Goal: Transaction & Acquisition: Purchase product/service

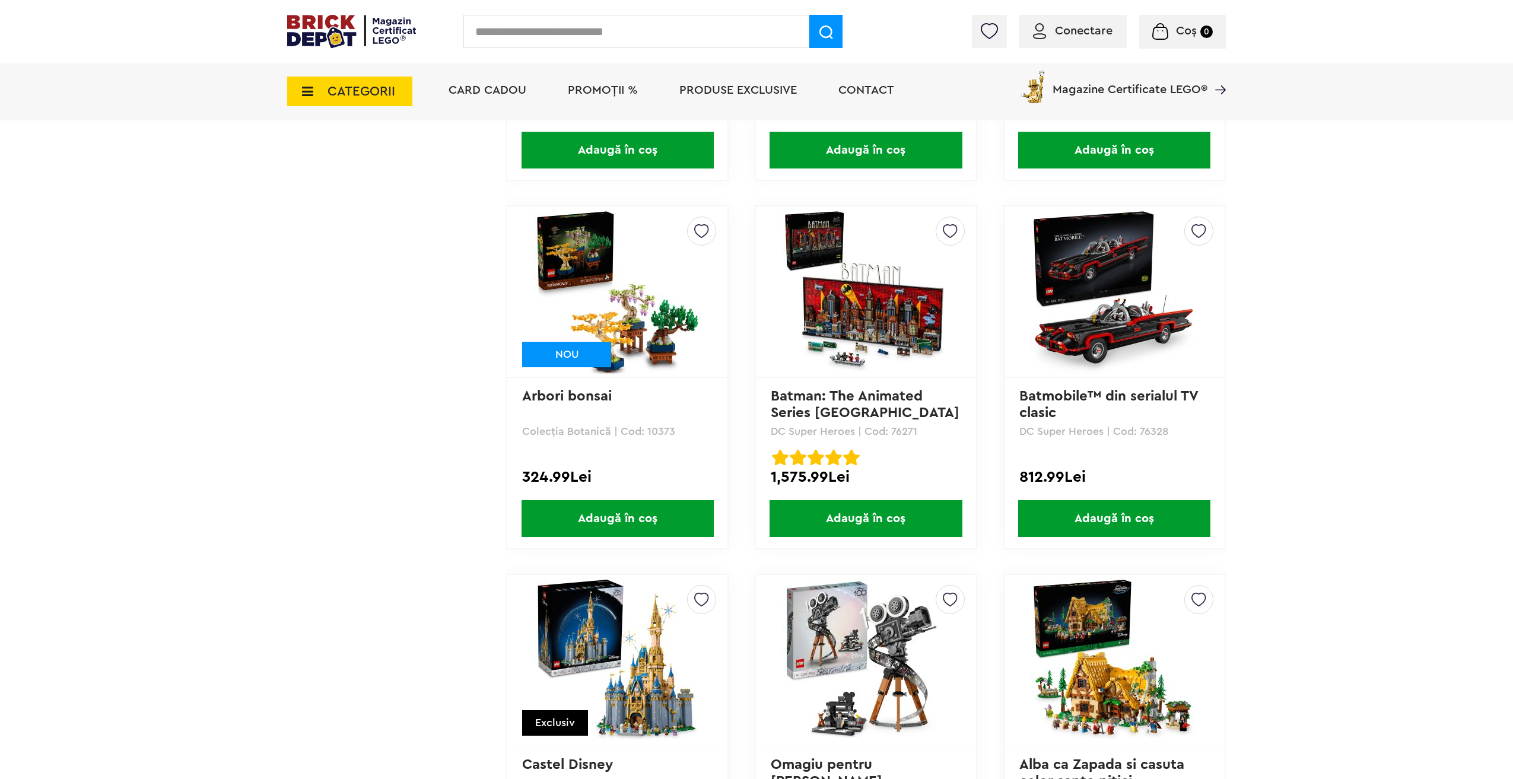
scroll to position [4450, 0]
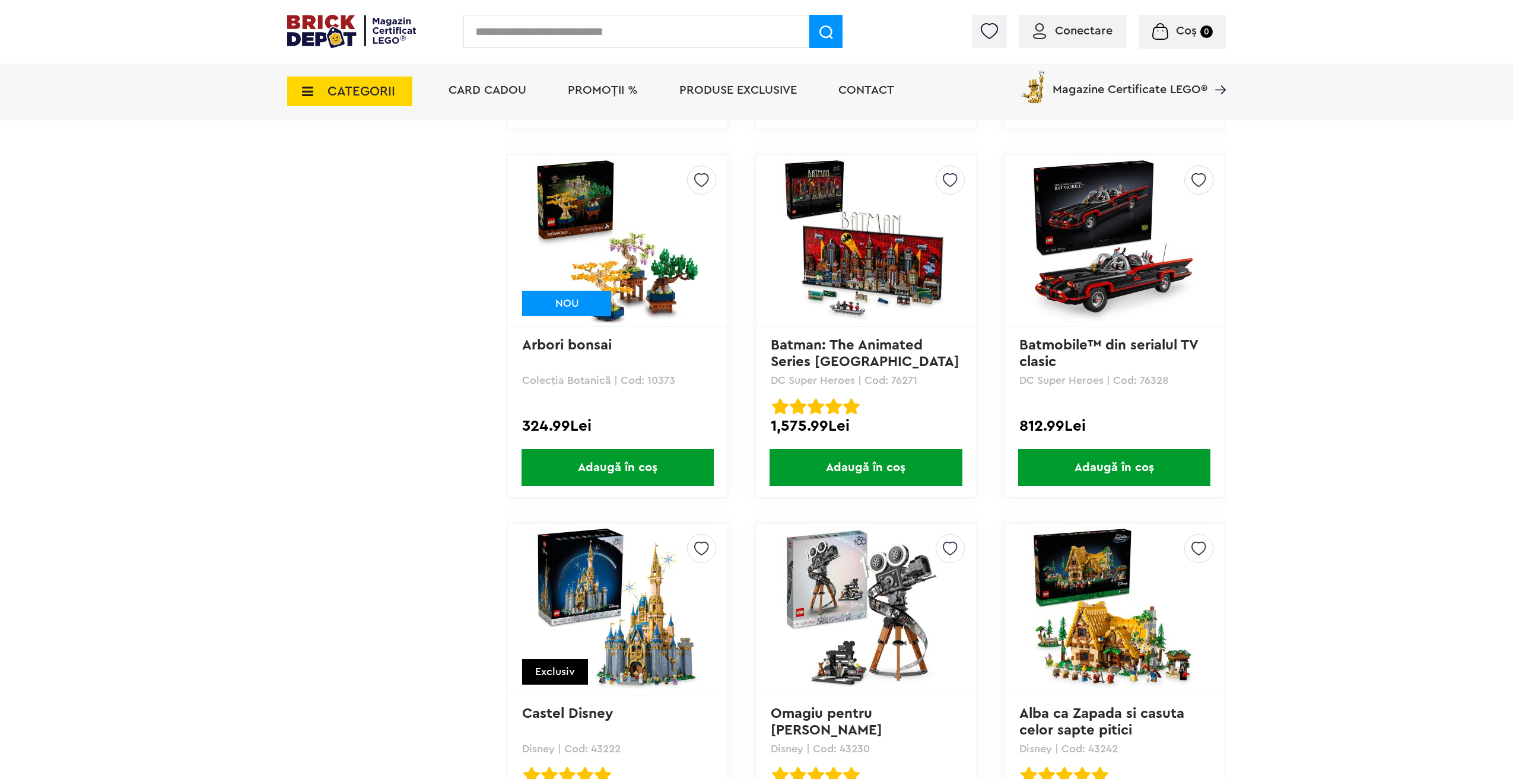
click at [896, 280] on img at bounding box center [866, 241] width 166 height 166
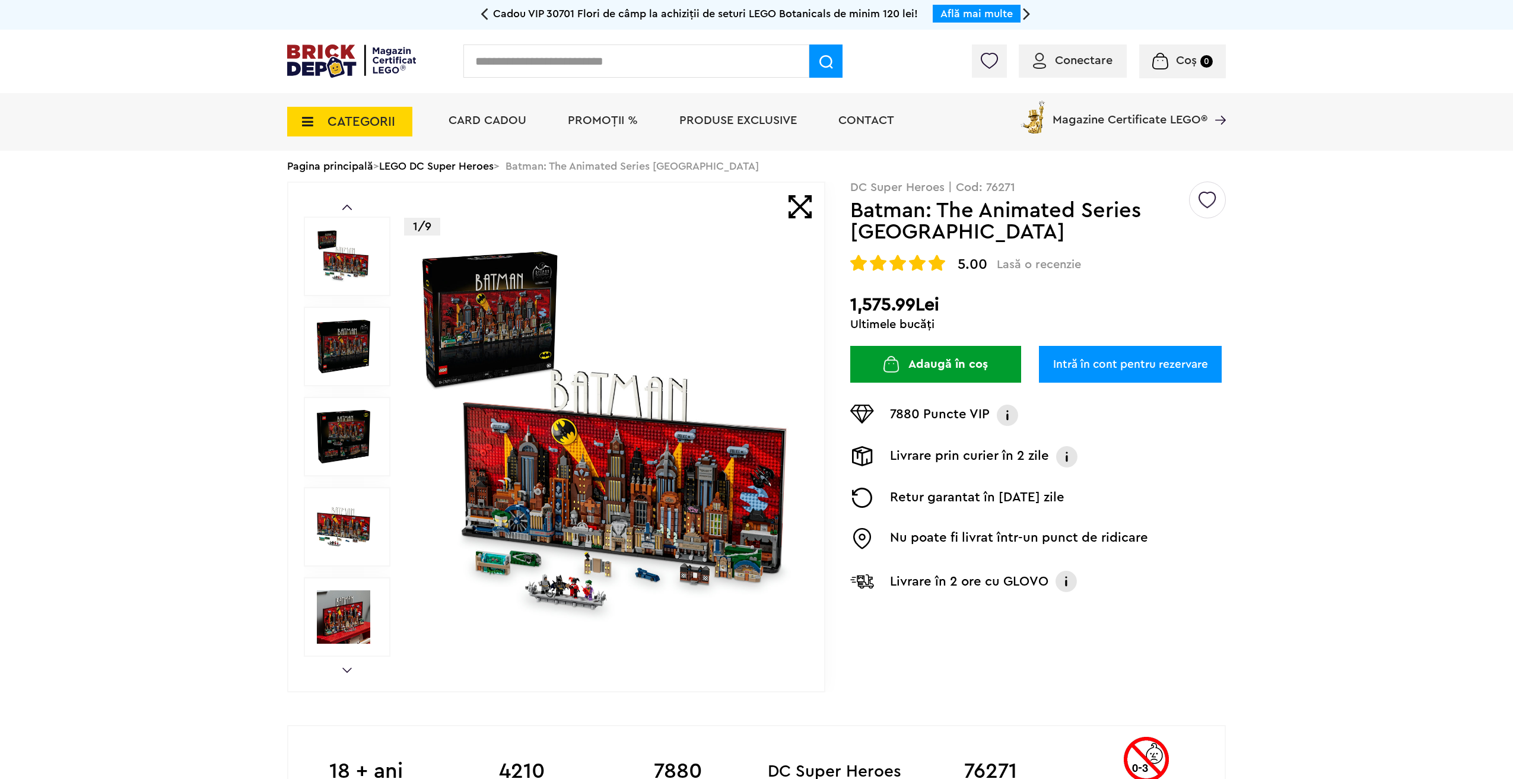
click at [1003, 193] on p "DC Super Heroes | Cod: 76271" at bounding box center [1038, 188] width 376 height 12
copy p "76271"
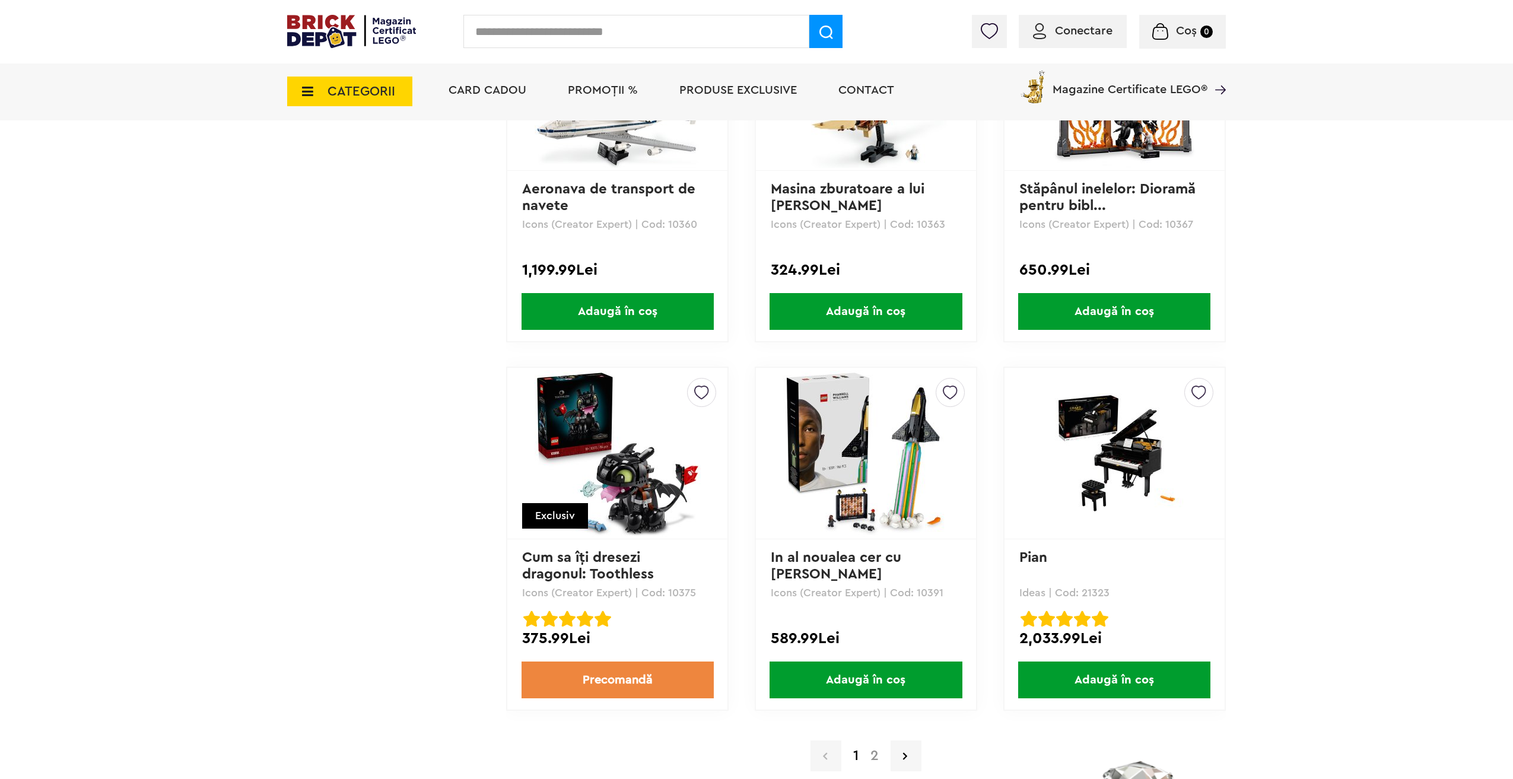
scroll to position [11261, 0]
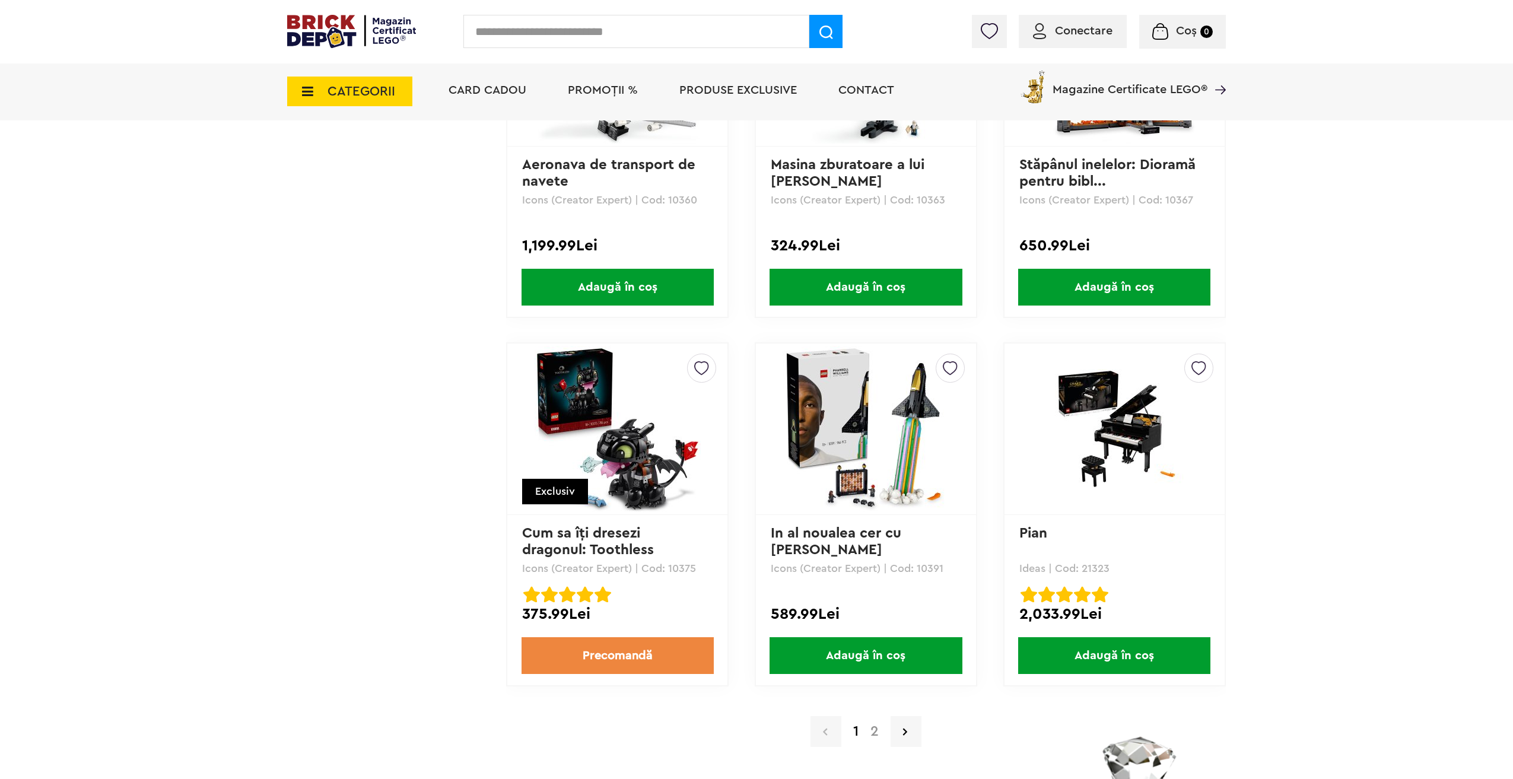
drag, startPoint x: 1512, startPoint y: 707, endPoint x: 1505, endPoint y: 270, distance: 436.7
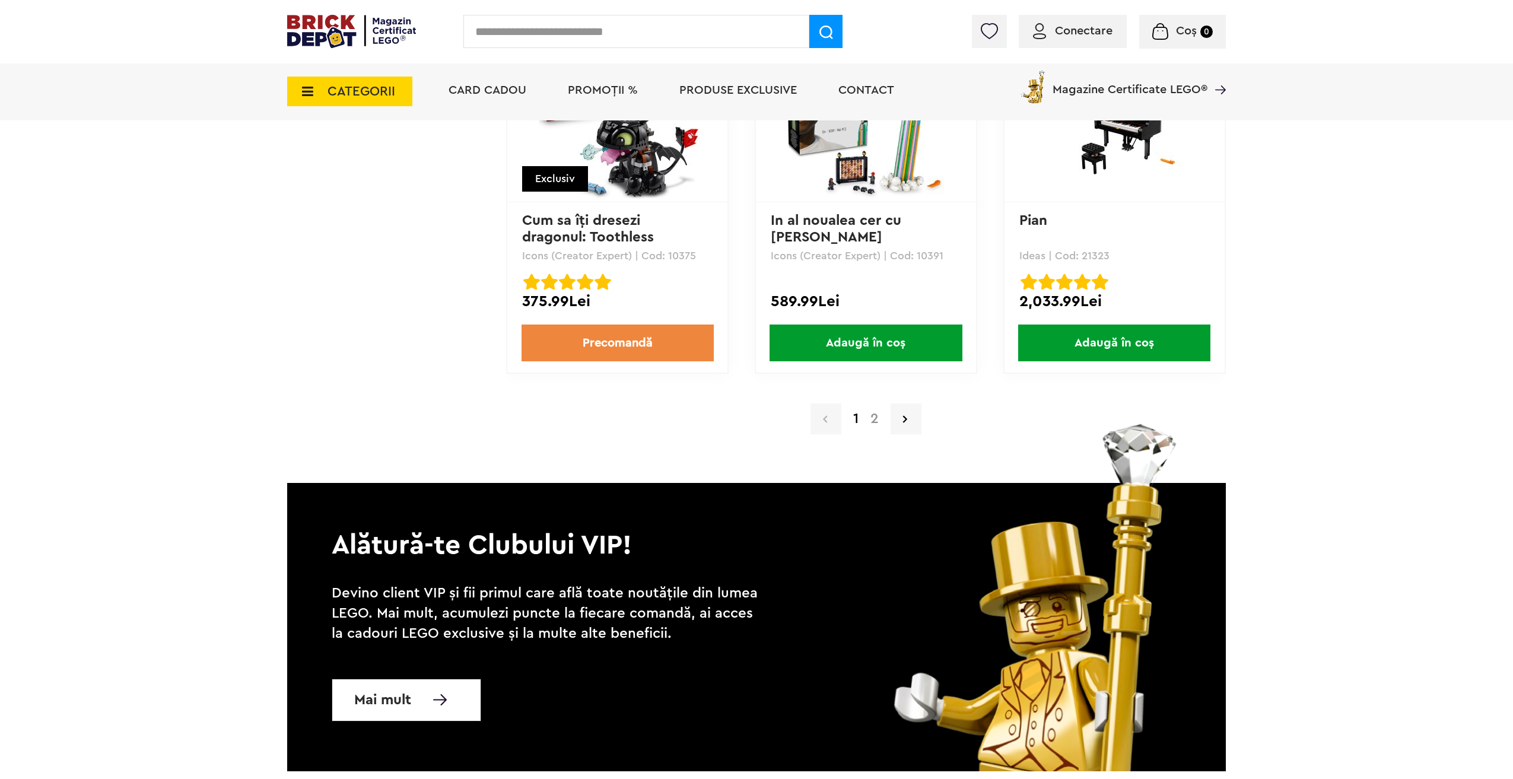
scroll to position [11490, 0]
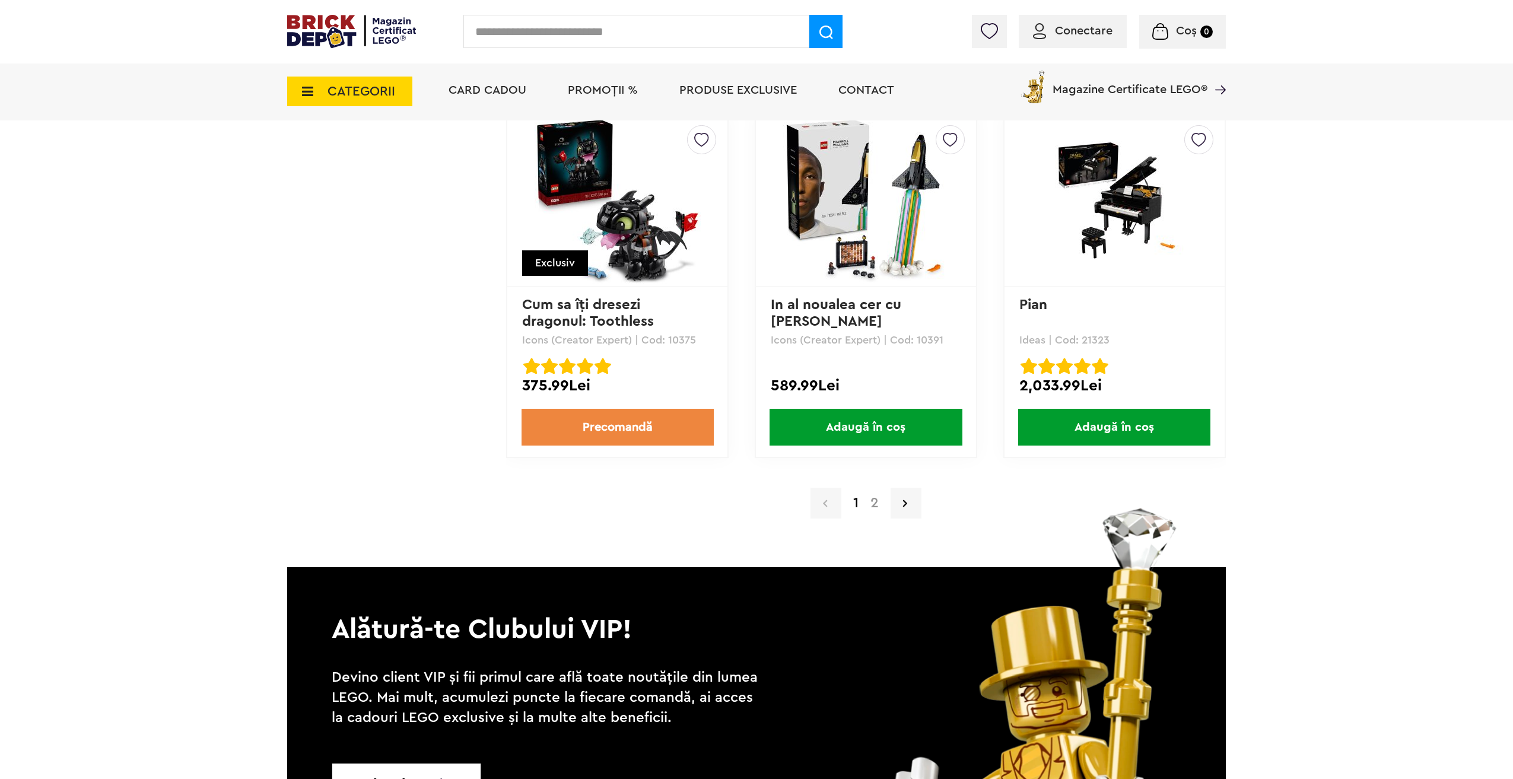
click at [876, 507] on link "2" at bounding box center [874, 503] width 20 height 14
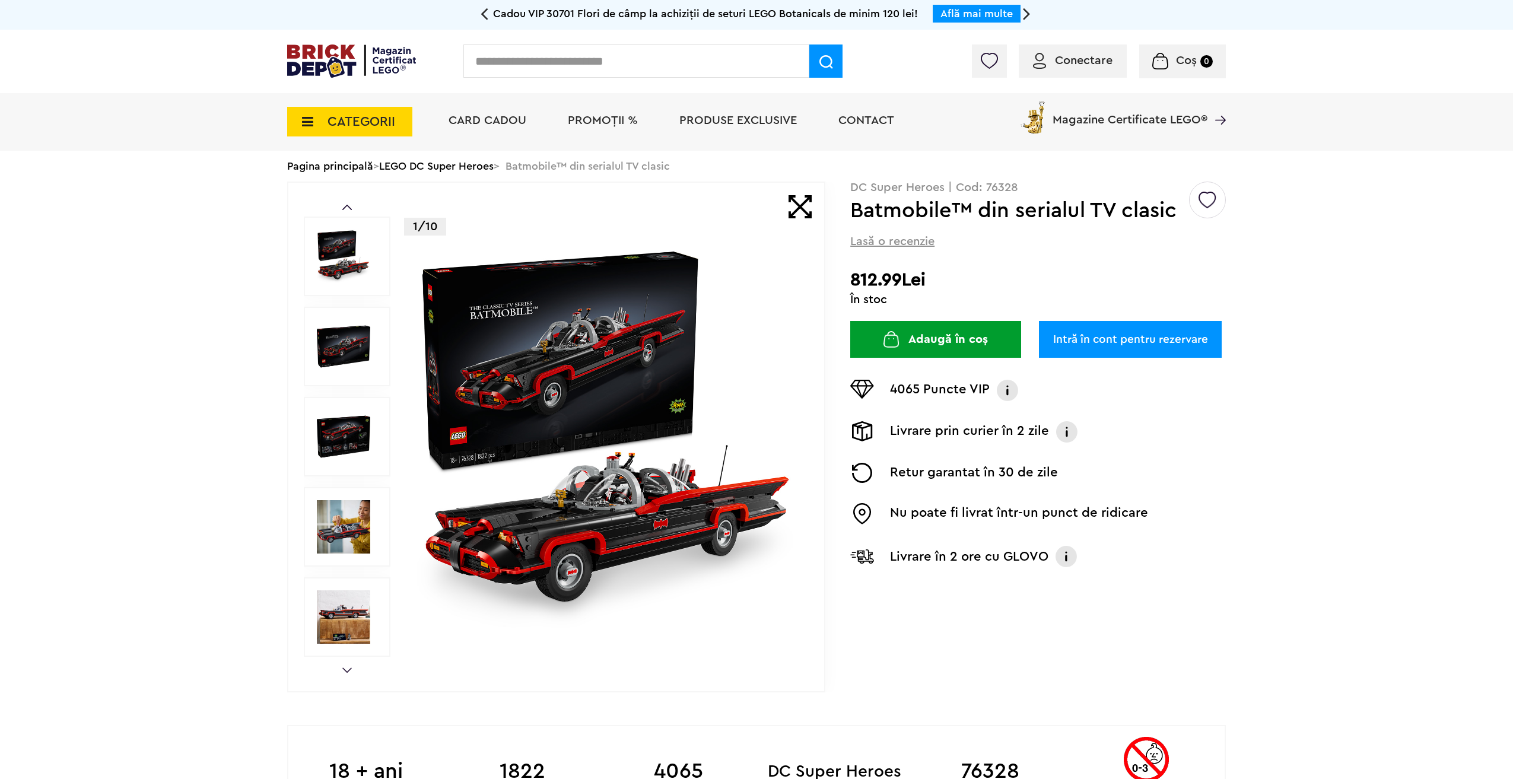
click at [1000, 183] on p "DC Super Heroes | Cod: 76328" at bounding box center [1038, 188] width 376 height 12
copy p "76328"
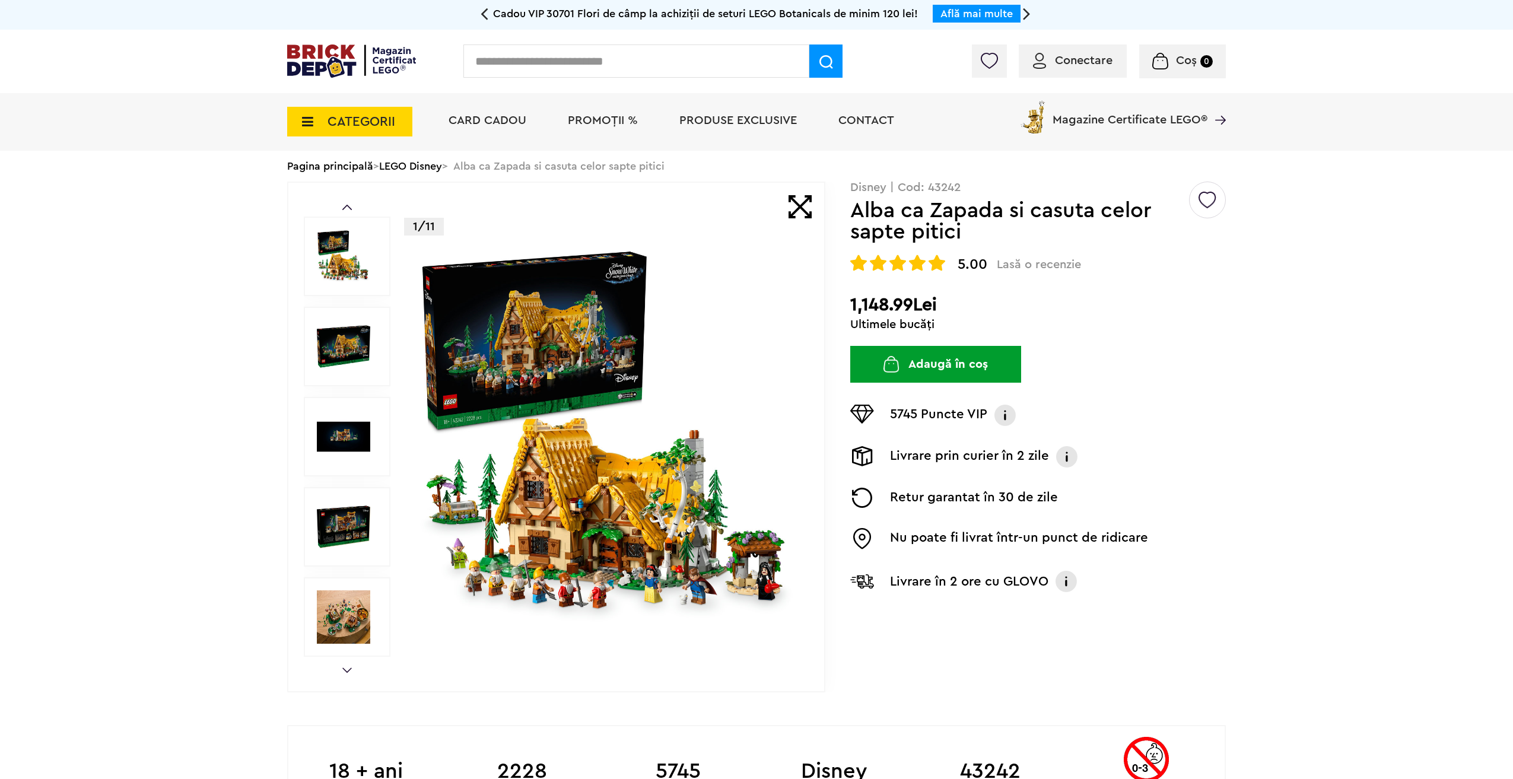
click at [937, 189] on p "Disney | Cod: 43242" at bounding box center [1038, 188] width 376 height 12
copy p "43242"
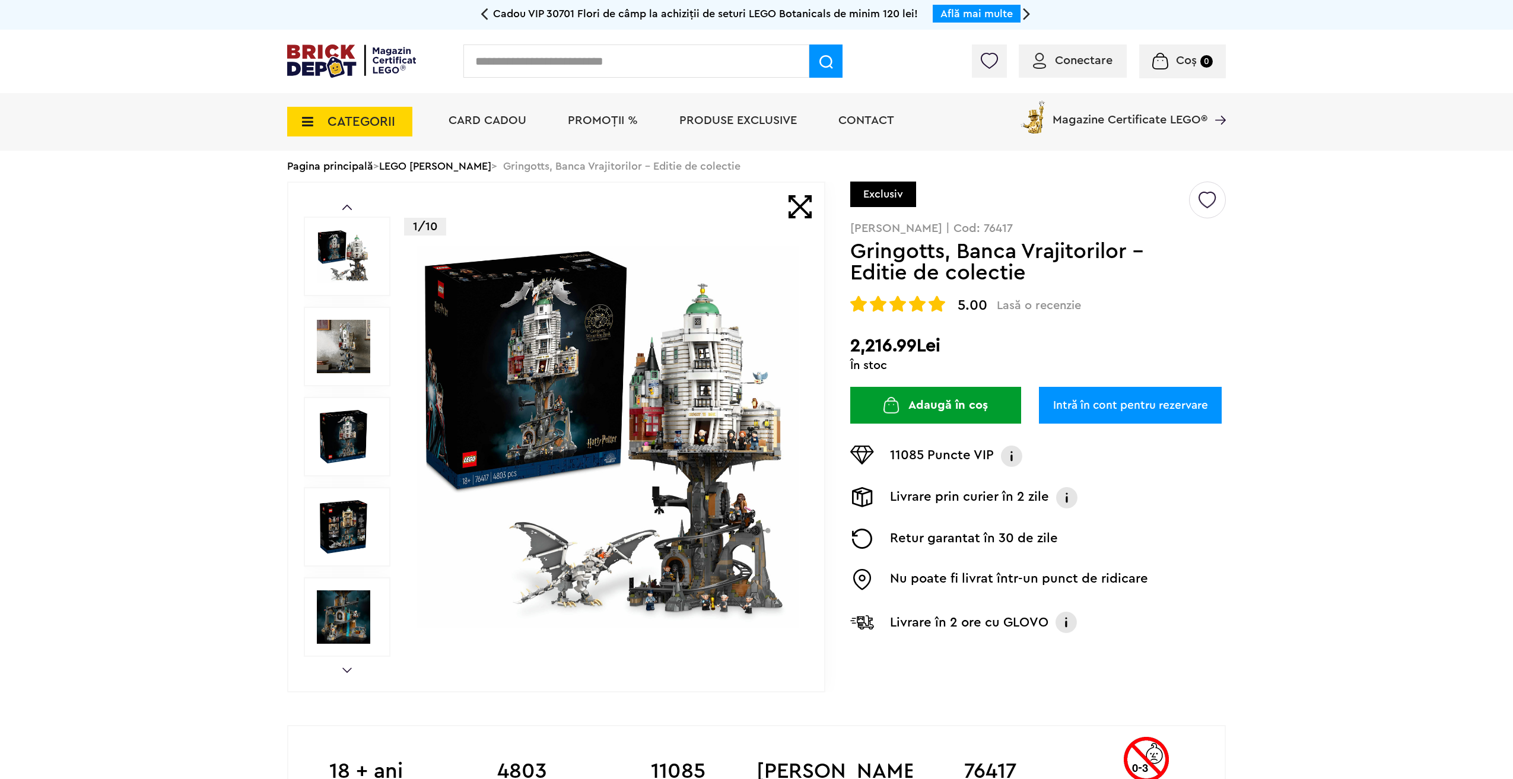
click at [968, 222] on p "[PERSON_NAME] | Cod: 76417" at bounding box center [1038, 228] width 376 height 12
click at [968, 222] on p "Harry Potter | Cod: 76417" at bounding box center [1038, 228] width 376 height 12
copy p "76417"
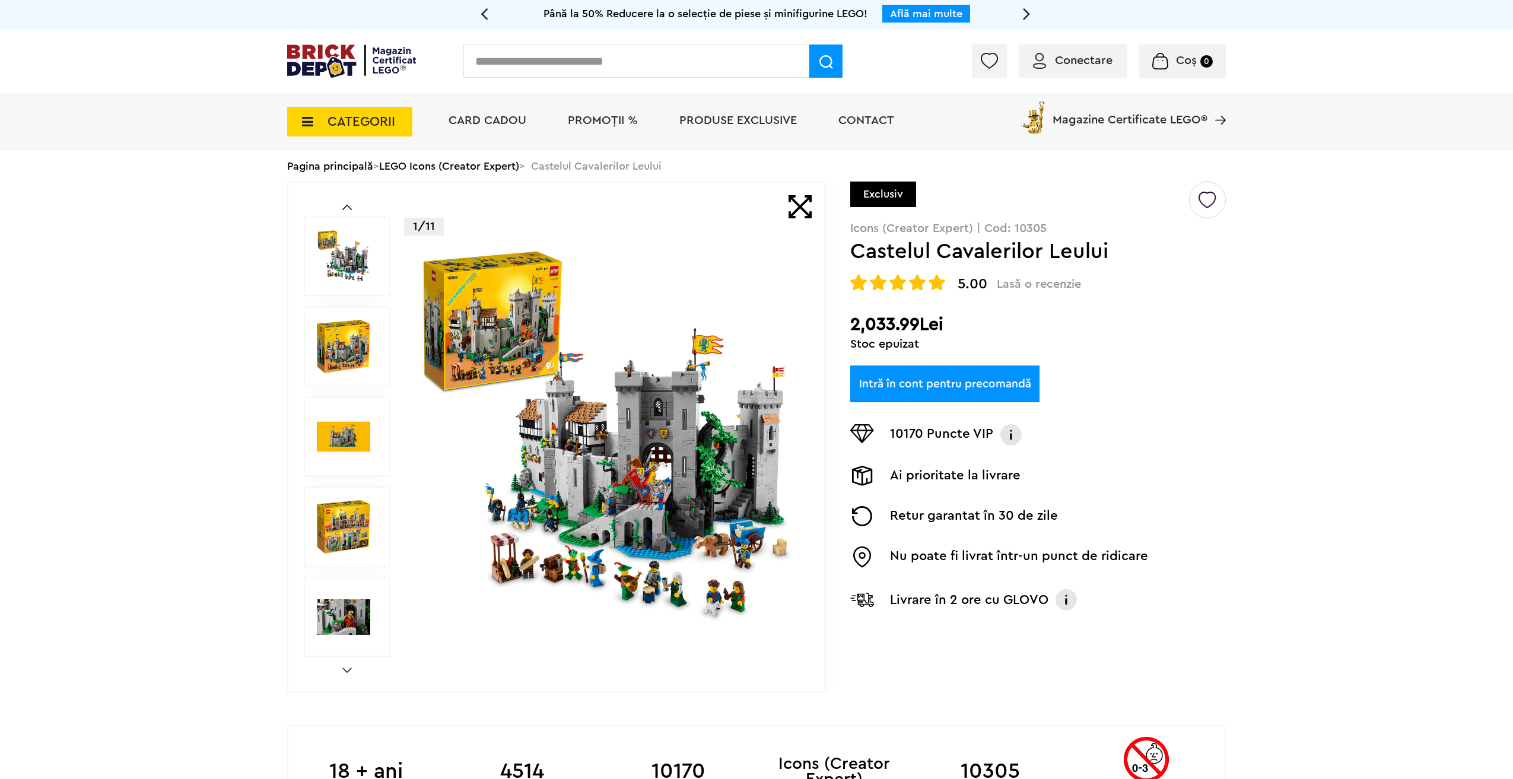
click at [966, 388] on link "Intră în cont pentru precomandă" at bounding box center [944, 383] width 189 height 37
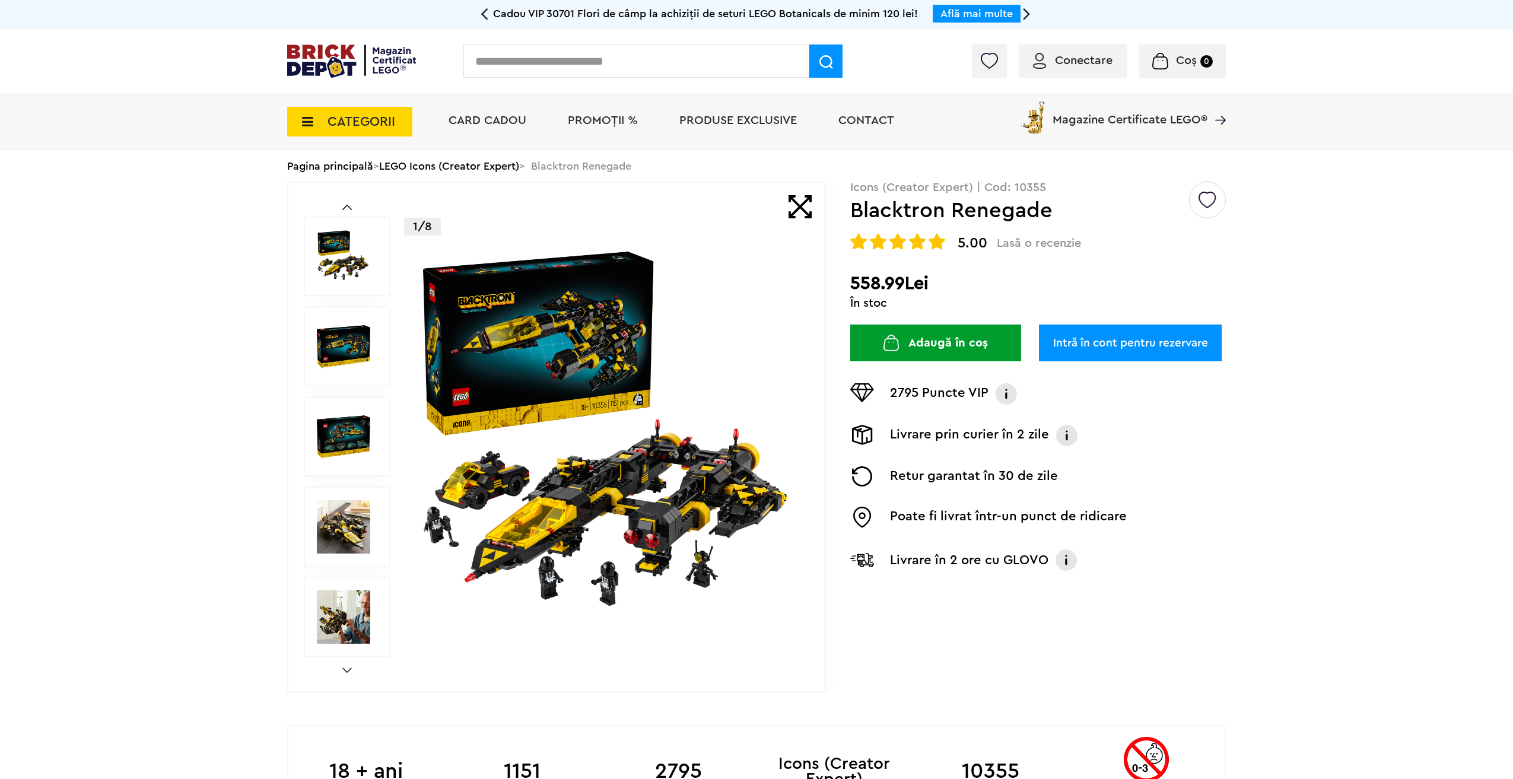
click at [1016, 189] on p "Icons (Creator Expert) | Cod: 10355" at bounding box center [1038, 188] width 376 height 12
copy p "10355"
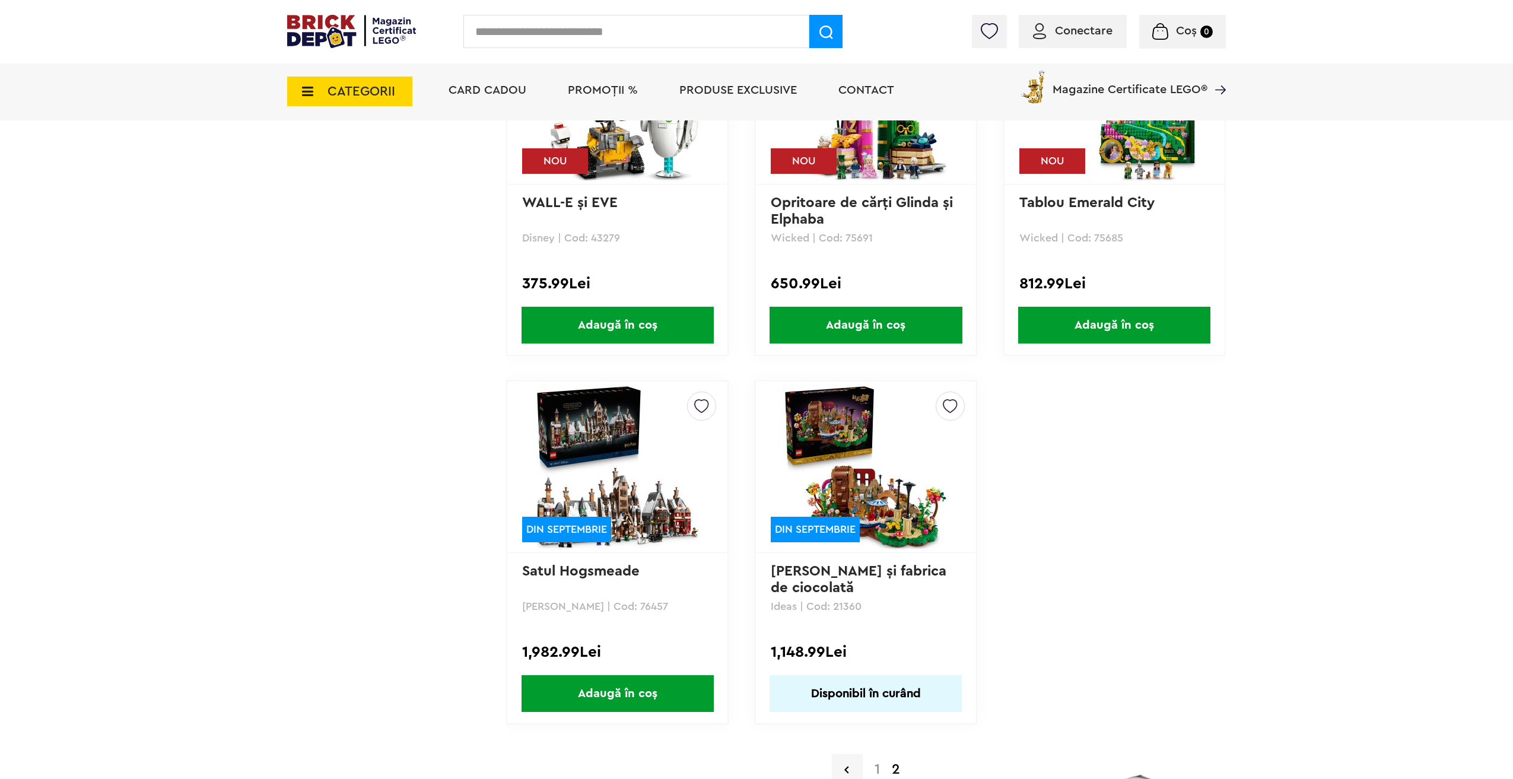
scroll to position [10857, 0]
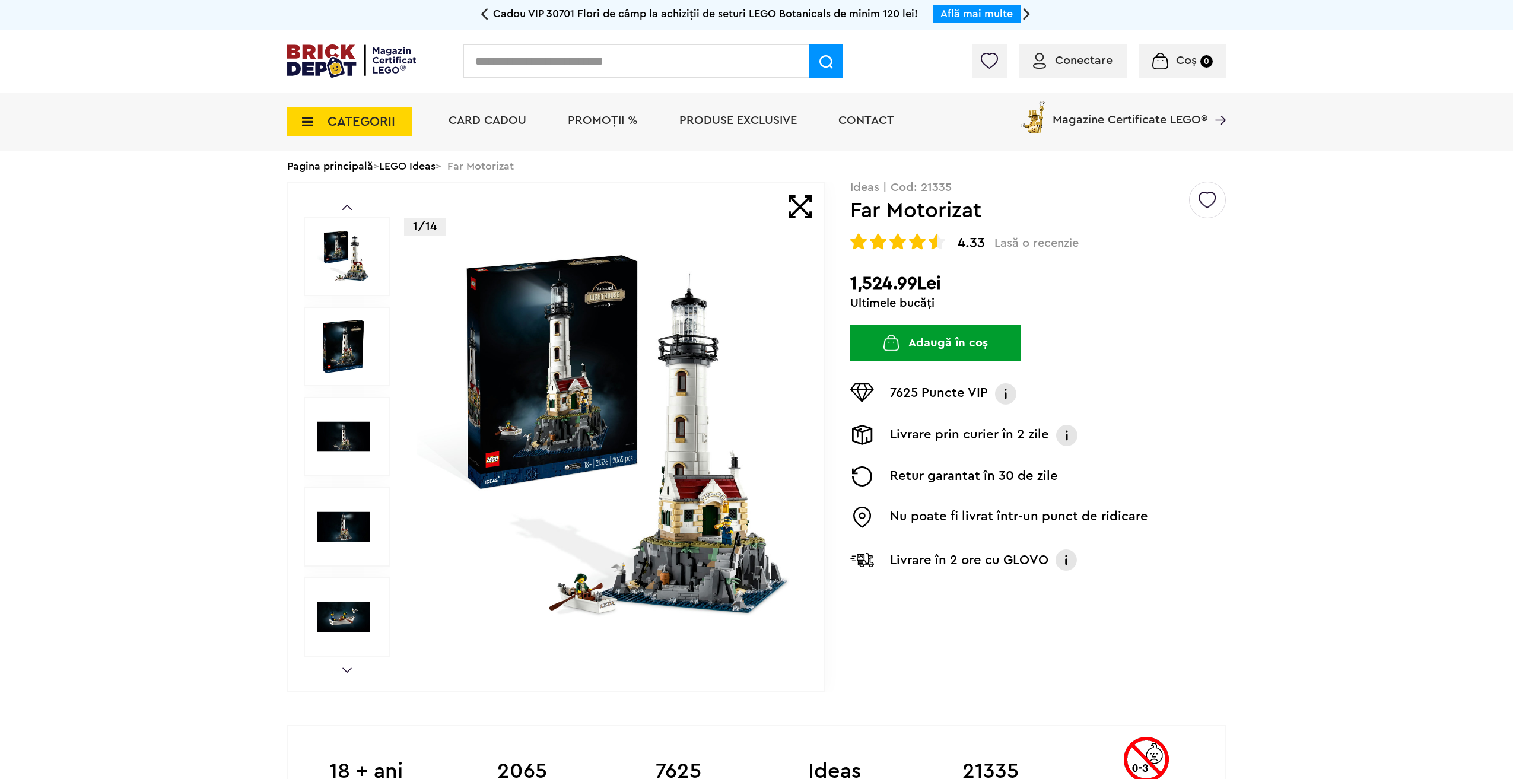
click at [941, 189] on p "Ideas | Cod: 21335" at bounding box center [1038, 188] width 376 height 12
copy p "21335"
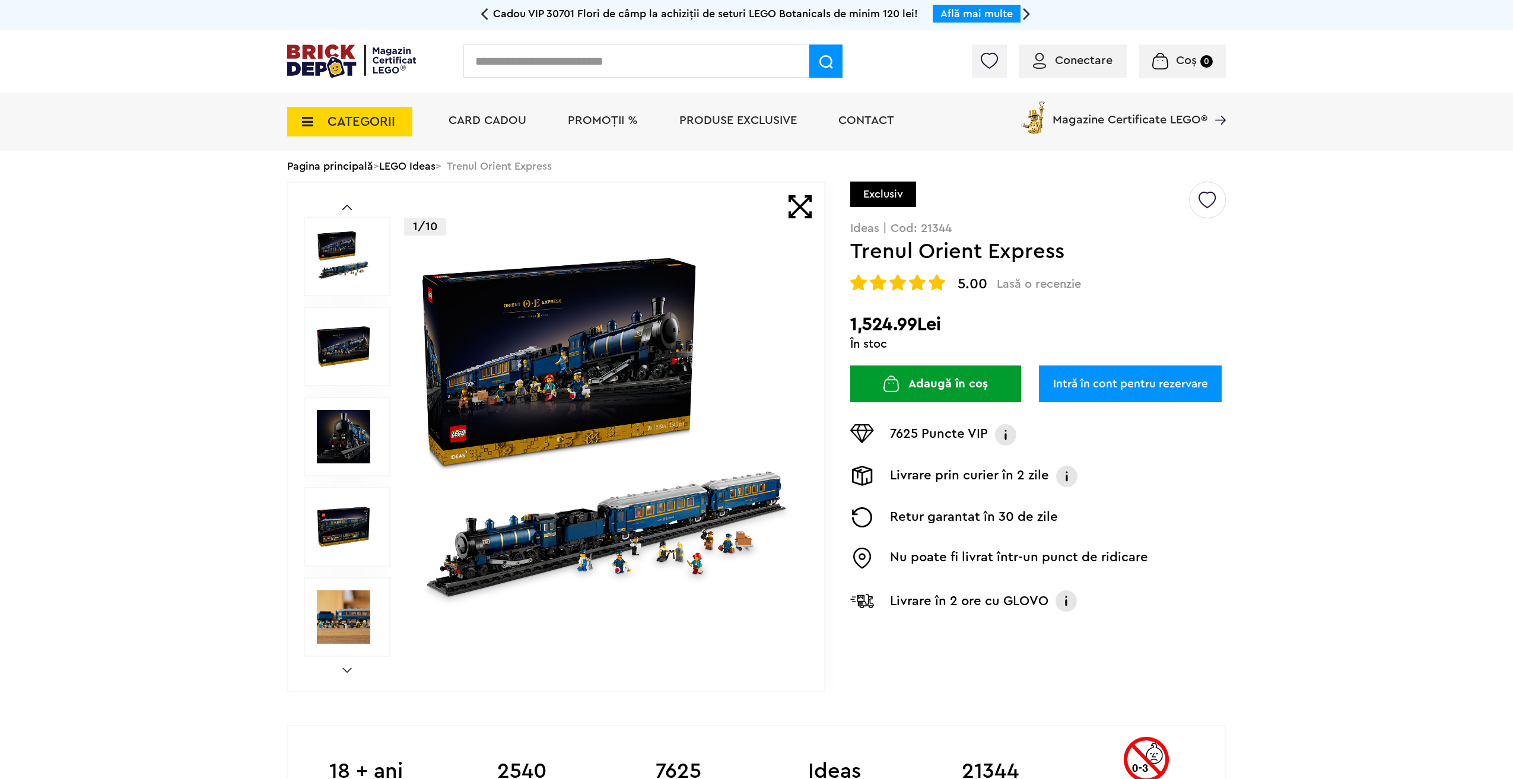
click at [931, 225] on p "Ideas | Cod: 21344" at bounding box center [1038, 228] width 376 height 12
copy p "21344"
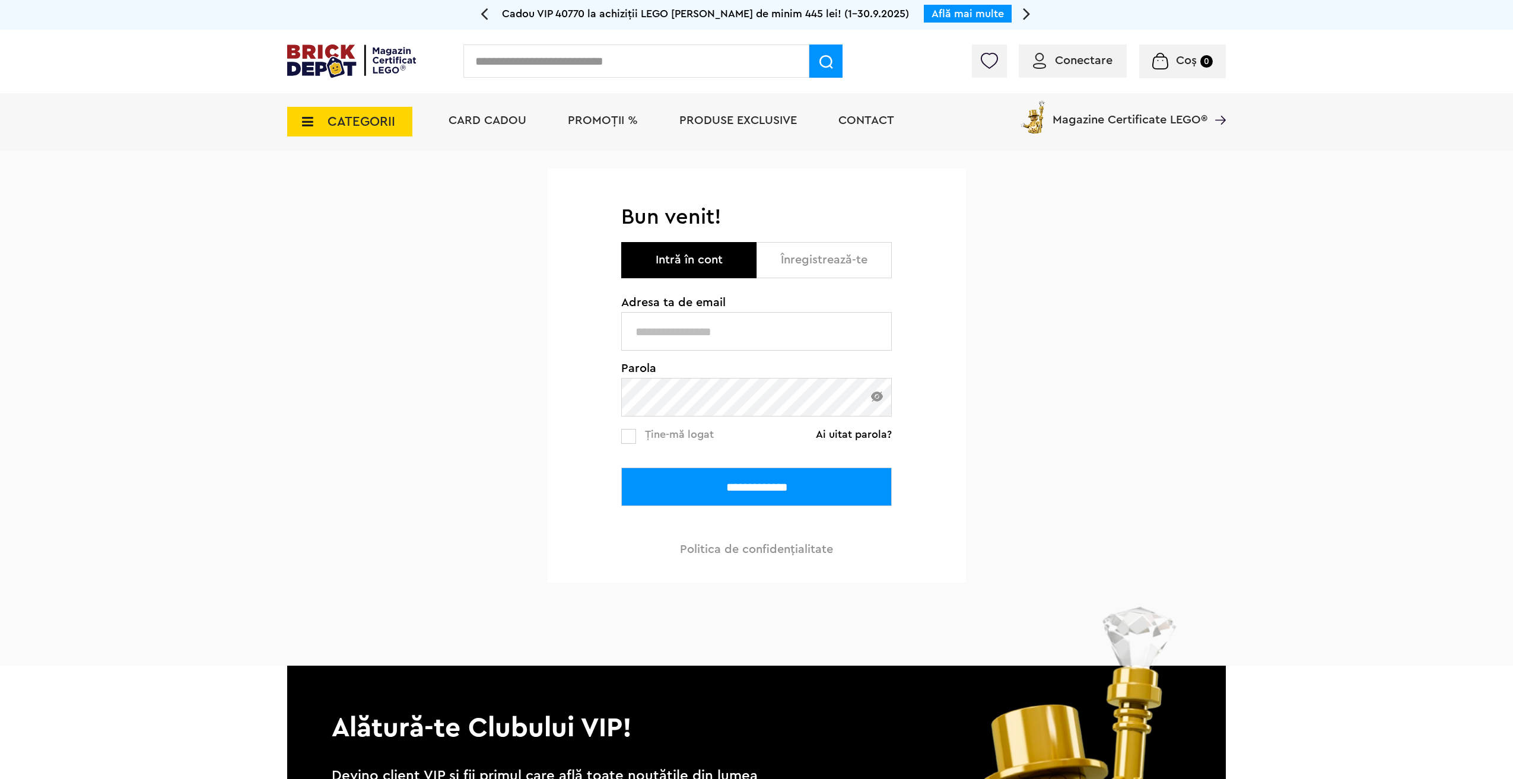
type input "**********"
click at [740, 484] on input "**********" at bounding box center [756, 486] width 271 height 39
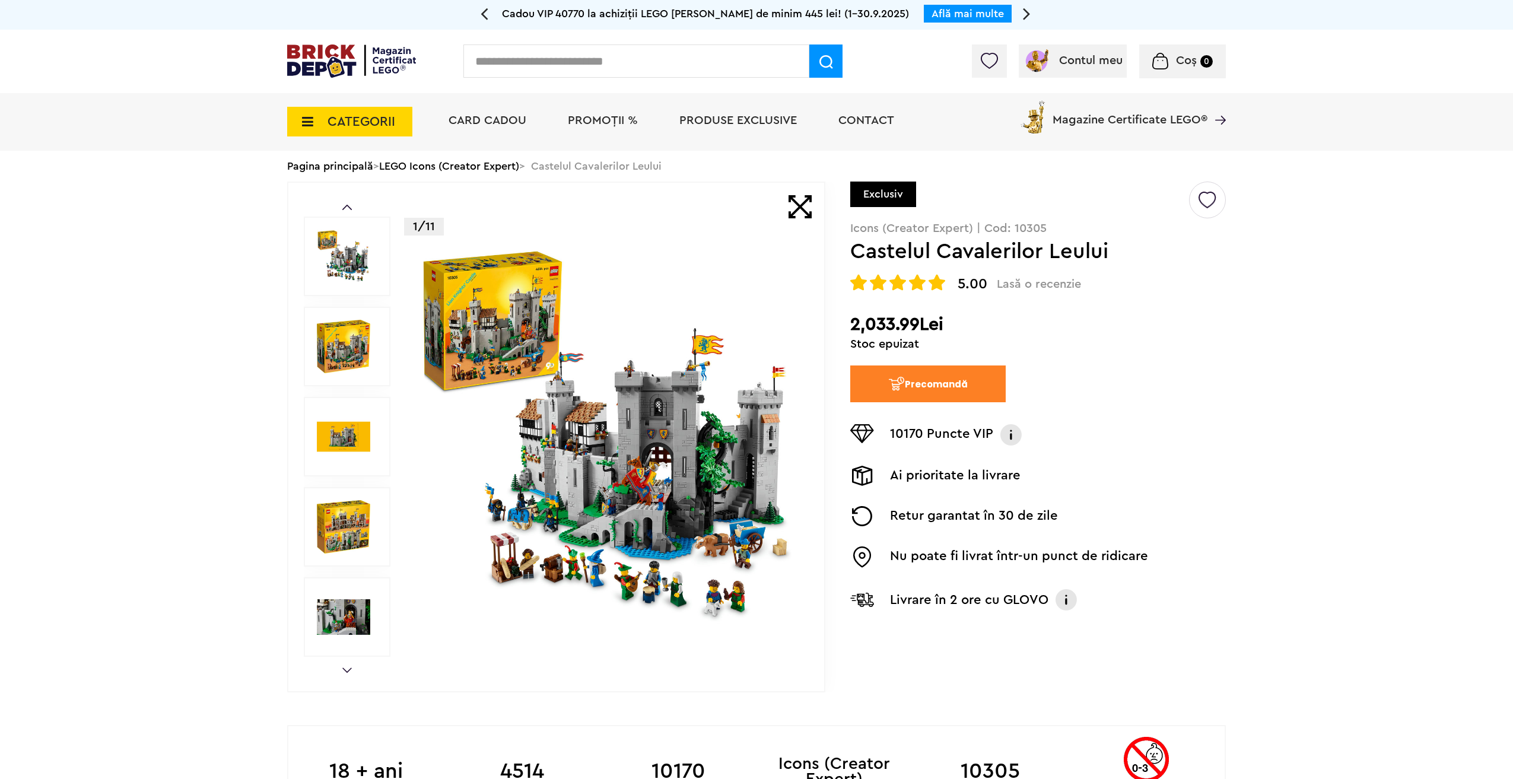
click at [942, 381] on button "Precomandă" at bounding box center [927, 383] width 155 height 37
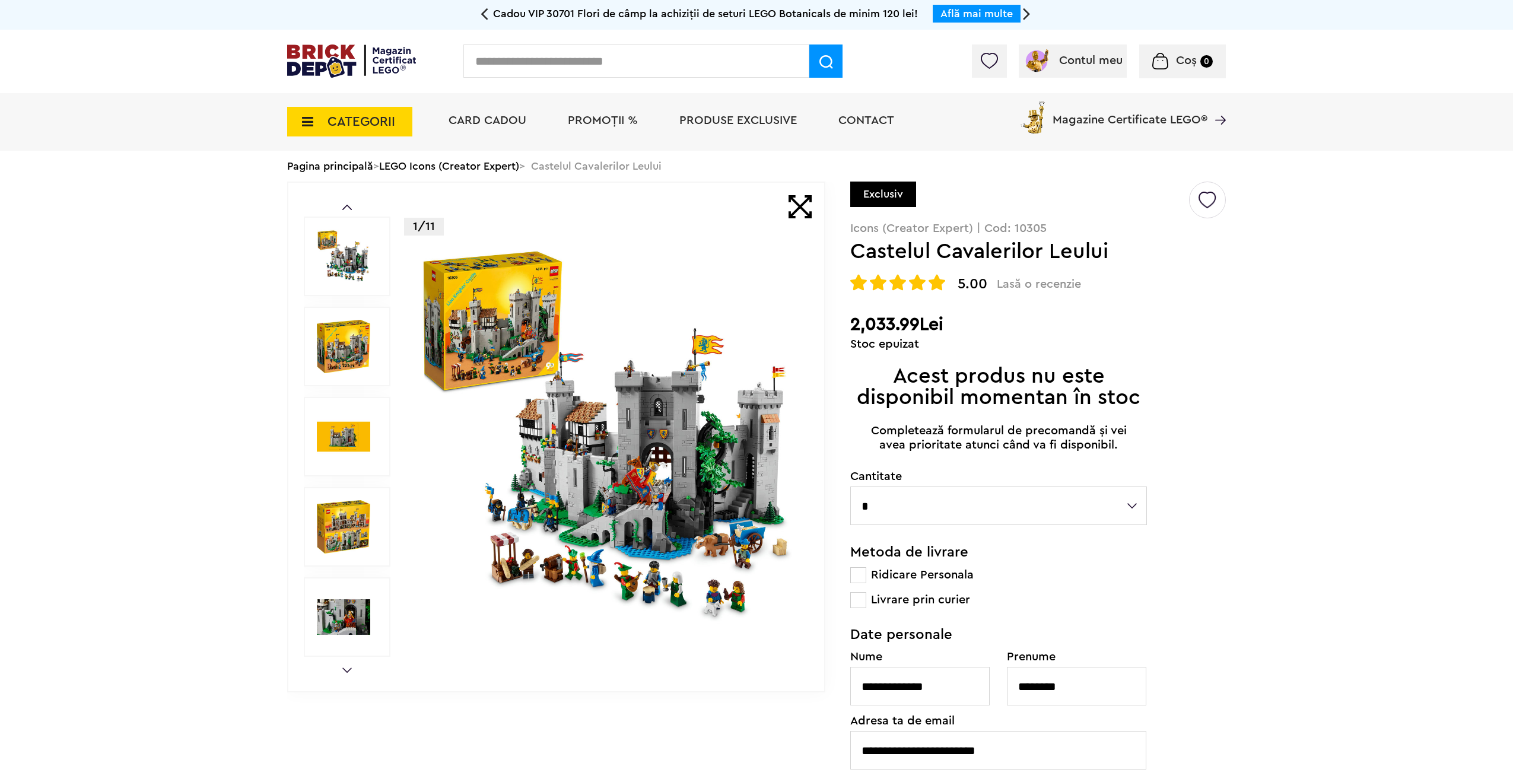
click at [1058, 504] on select "* * * * * * * * * **" at bounding box center [998, 505] width 297 height 39
select select "*"
click at [850, 487] on select "* * * * * * * * * **" at bounding box center [998, 505] width 297 height 39
